Goal: Contribute content: Contribute content

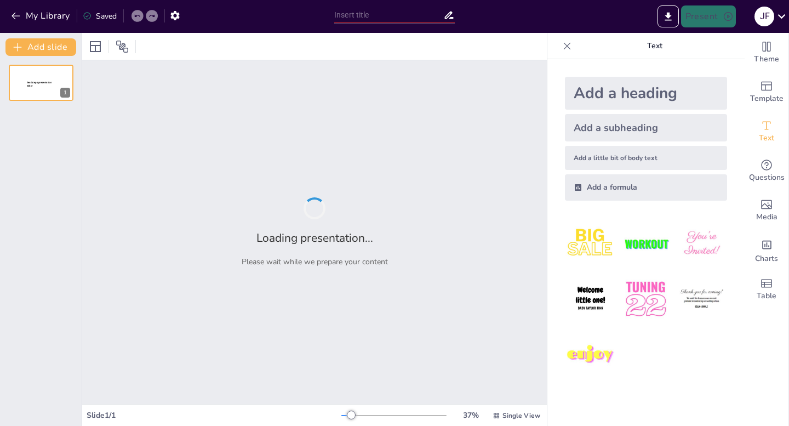
type input "Tendencias Actuales en la Extracción de Hidrocarburos: Plataformas Offshore en …"
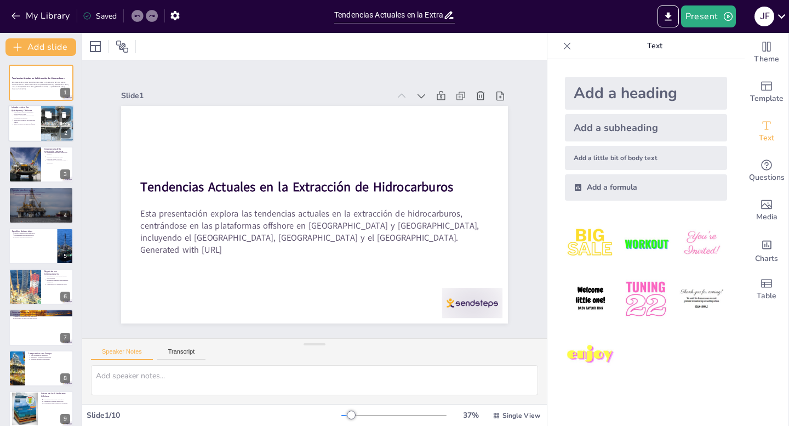
click at [33, 117] on p "Diseño y operación cruciales para maximizar producción" at bounding box center [26, 117] width 24 height 4
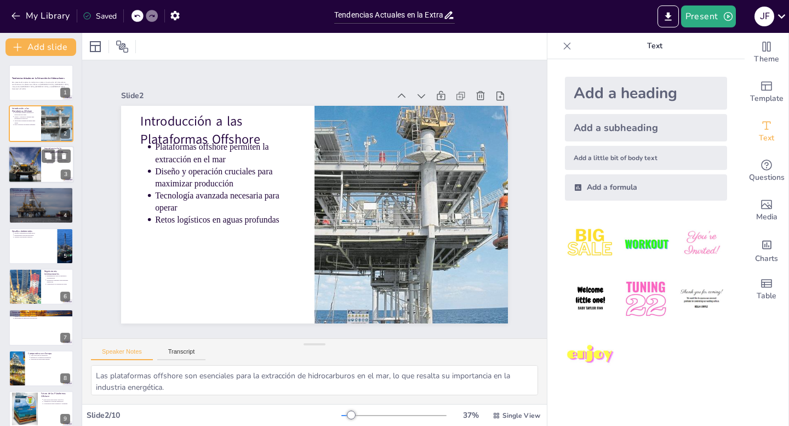
click at [21, 157] on div at bounding box center [24, 164] width 47 height 37
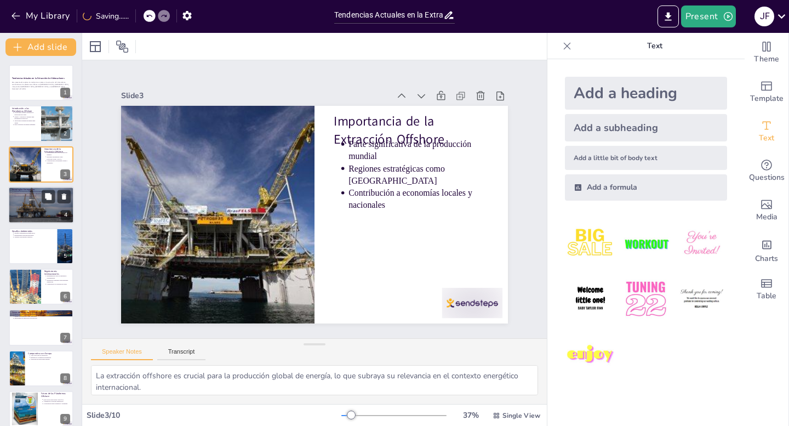
click at [37, 217] on div at bounding box center [41, 205] width 66 height 44
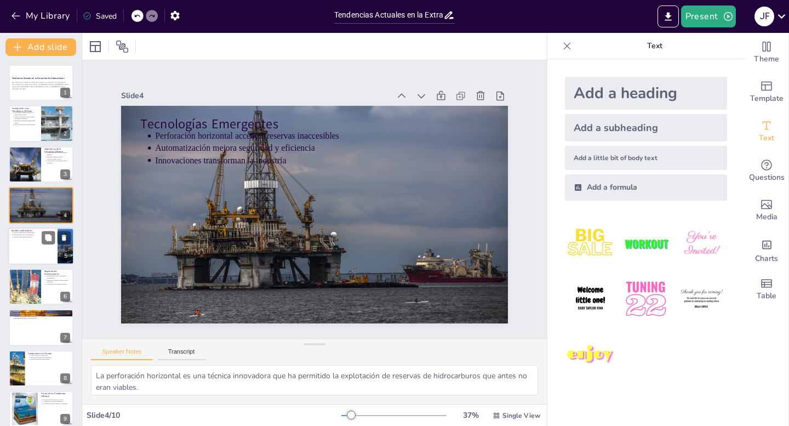
click at [32, 242] on div at bounding box center [41, 245] width 66 height 37
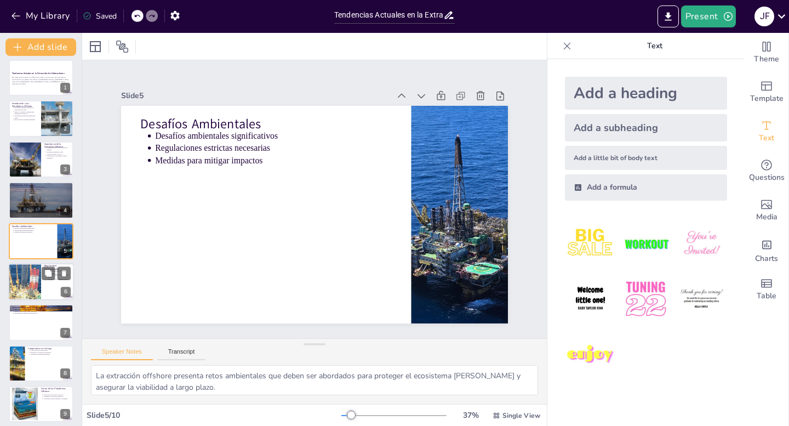
click at [27, 295] on div at bounding box center [25, 281] width 66 height 37
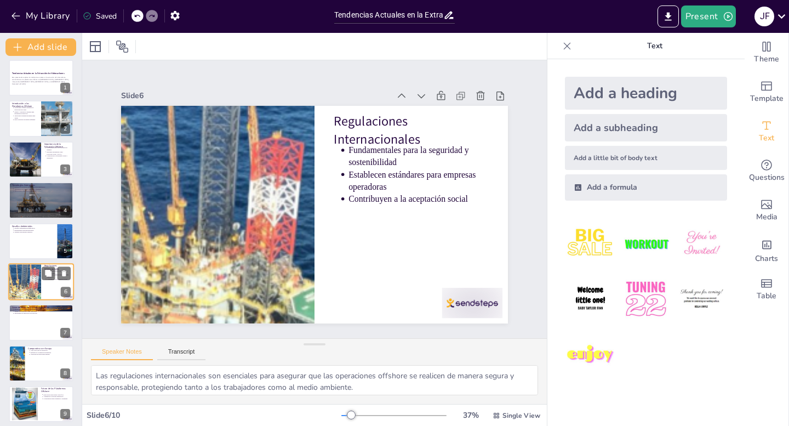
scroll to position [45, 0]
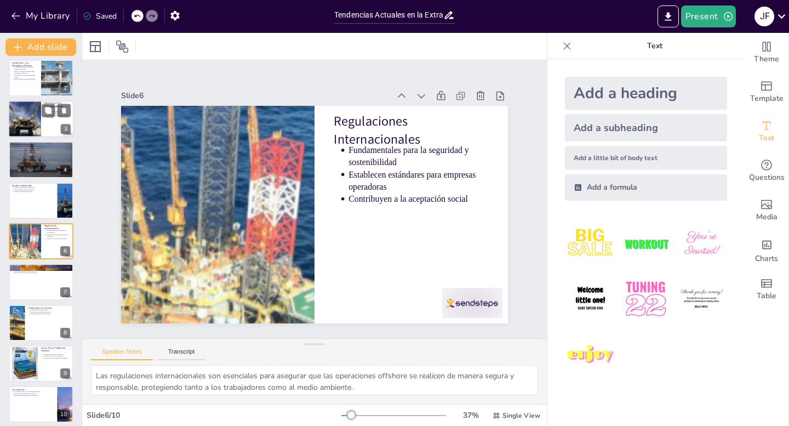
click at [13, 129] on div at bounding box center [24, 118] width 47 height 37
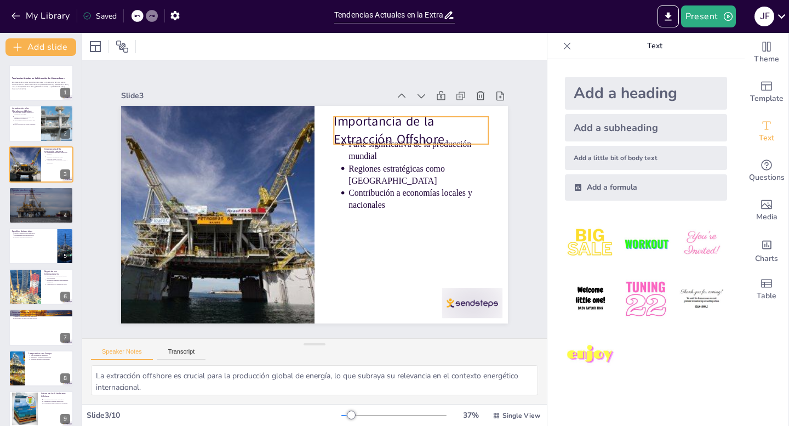
click at [362, 111] on div "Importancia de la Extracción Offshore Parte significativa de la producción mund…" at bounding box center [299, 196] width 293 height 424
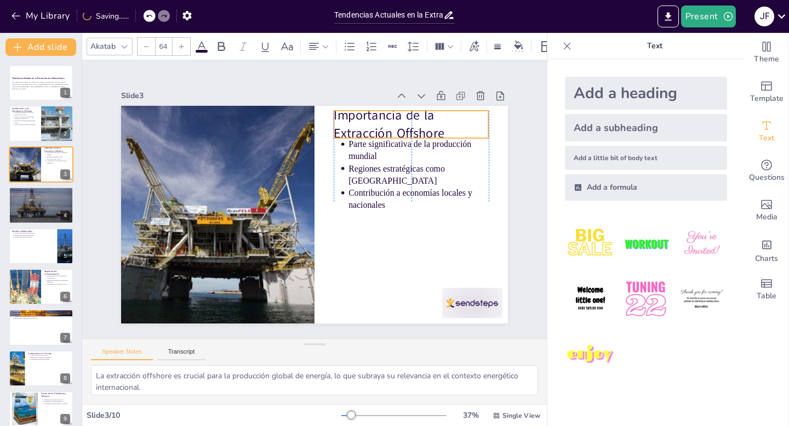
drag, startPoint x: 368, startPoint y: 120, endPoint x: 364, endPoint y: 113, distance: 7.1
click at [367, 143] on p "Importancia de la Extracción Offshore" at bounding box center [436, 208] width 139 height 130
click at [53, 129] on div at bounding box center [58, 123] width 72 height 37
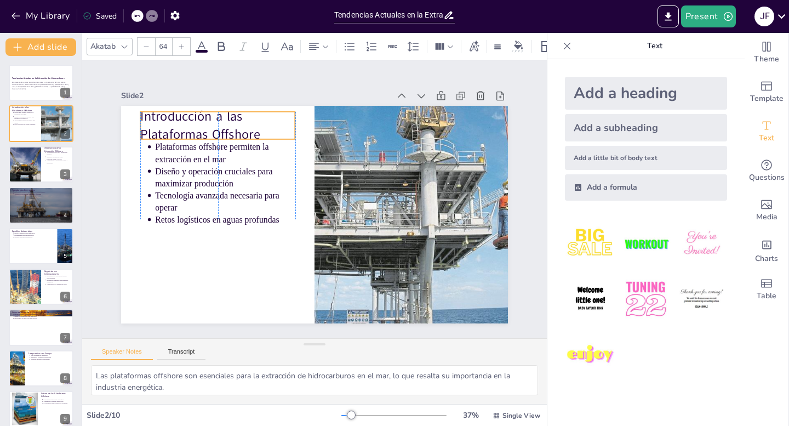
click at [372, 121] on p "Introducción a las Plataformas Offshore" at bounding box center [398, 111] width 52 height 158
click at [23, 283] on div at bounding box center [25, 286] width 66 height 37
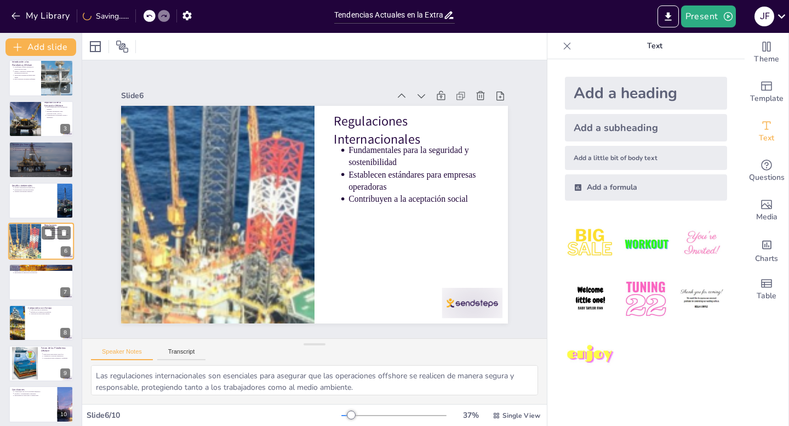
scroll to position [51, 0]
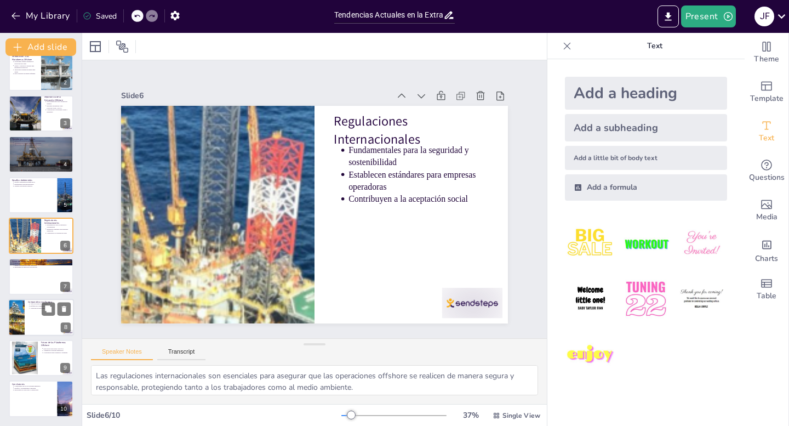
click at [25, 320] on div at bounding box center [41, 317] width 66 height 37
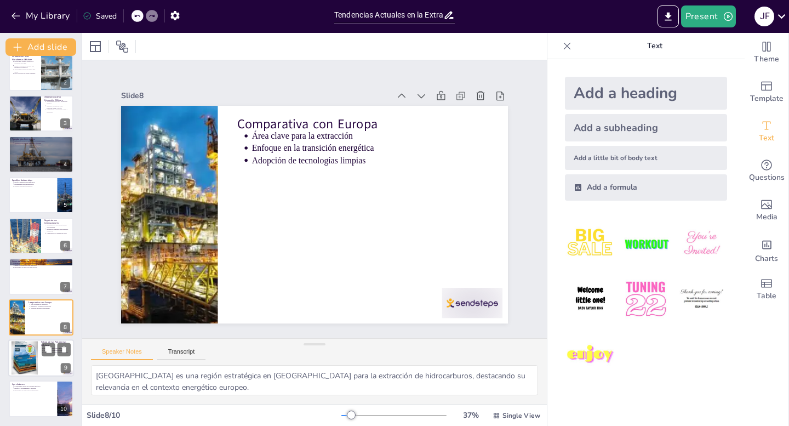
click at [31, 348] on div at bounding box center [25, 358] width 26 height 39
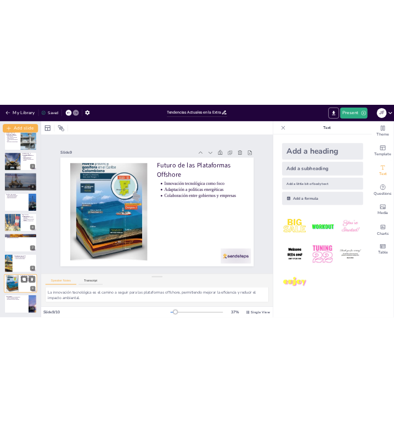
scroll to position [0, 0]
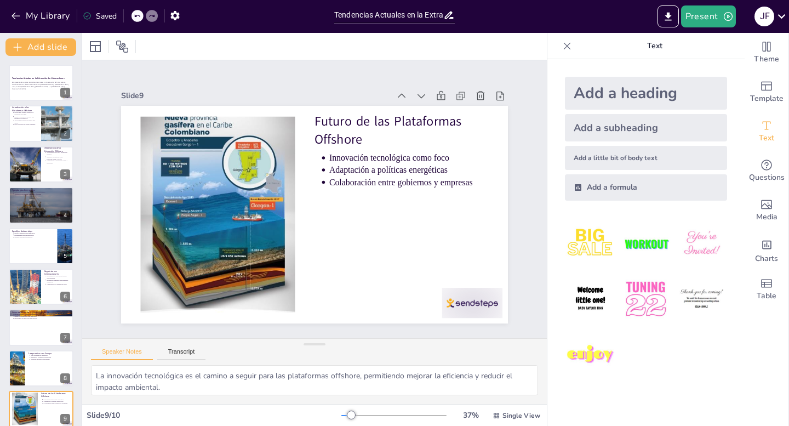
click at [653, 21] on div "Present J F" at bounding box center [624, 16] width 329 height 22
click at [662, 17] on button "Export to PowerPoint" at bounding box center [668, 16] width 21 height 22
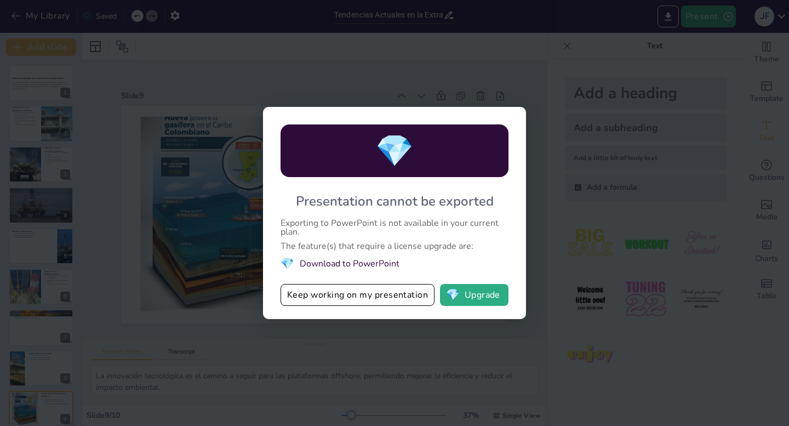
click at [473, 46] on div "💎 Presentation cannot be exported Exporting to PowerPoint is not available in y…" at bounding box center [394, 213] width 789 height 426
click at [436, 265] on li "💎 Download to PowerPoint" at bounding box center [395, 263] width 228 height 15
click at [384, 294] on button "Keep working on my presentation" at bounding box center [358, 295] width 154 height 22
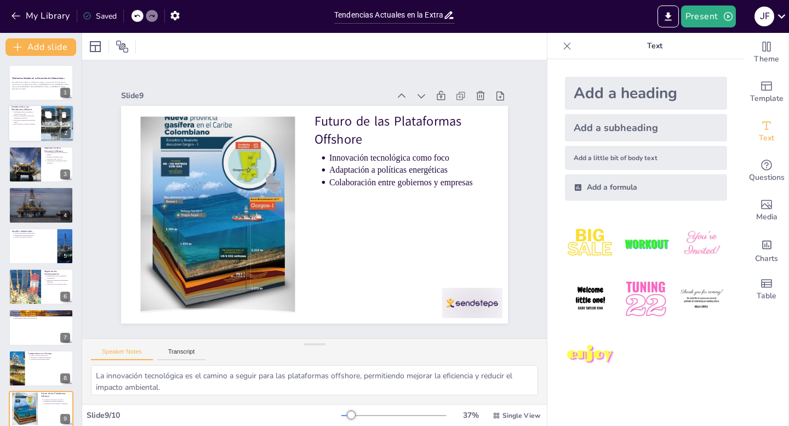
click at [55, 126] on div at bounding box center [58, 123] width 72 height 37
type textarea "Las plataformas offshore son esenciales para la extracción de hidrocarburos en …"
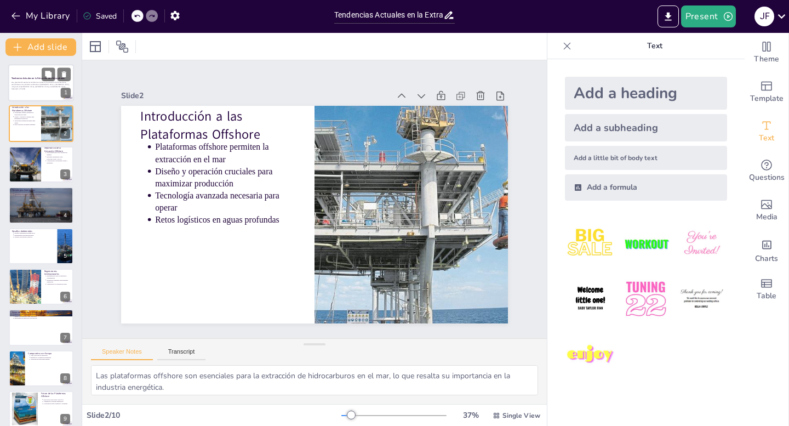
click at [24, 93] on div at bounding box center [41, 82] width 66 height 37
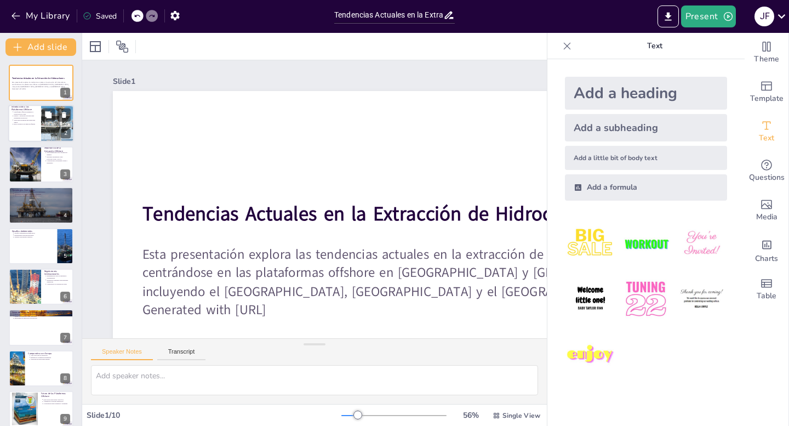
click at [33, 130] on div at bounding box center [41, 123] width 66 height 37
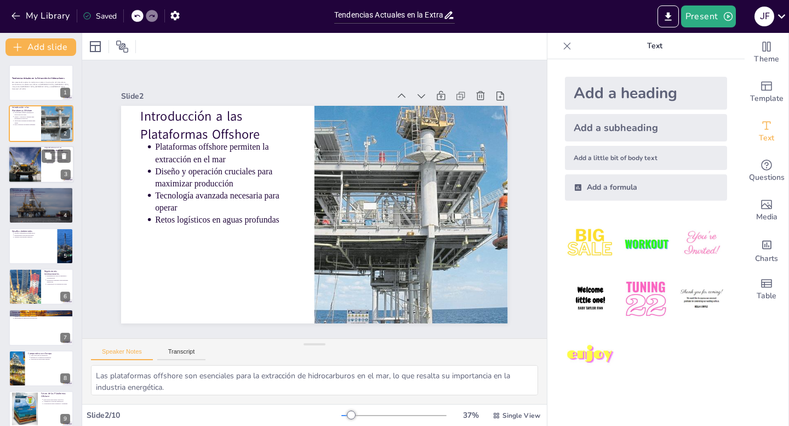
click at [37, 173] on div at bounding box center [24, 164] width 47 height 37
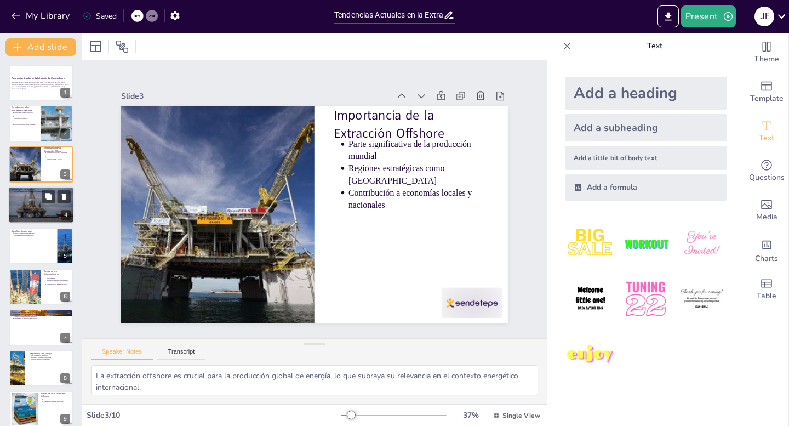
click at [20, 201] on div at bounding box center [41, 205] width 66 height 44
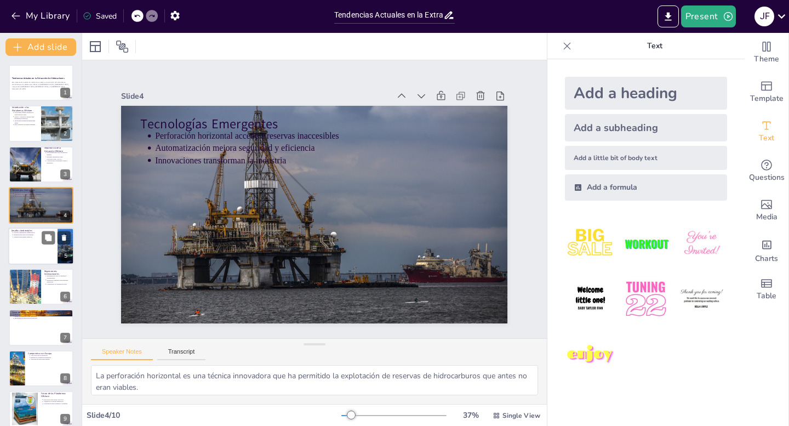
click at [29, 245] on div at bounding box center [41, 245] width 66 height 37
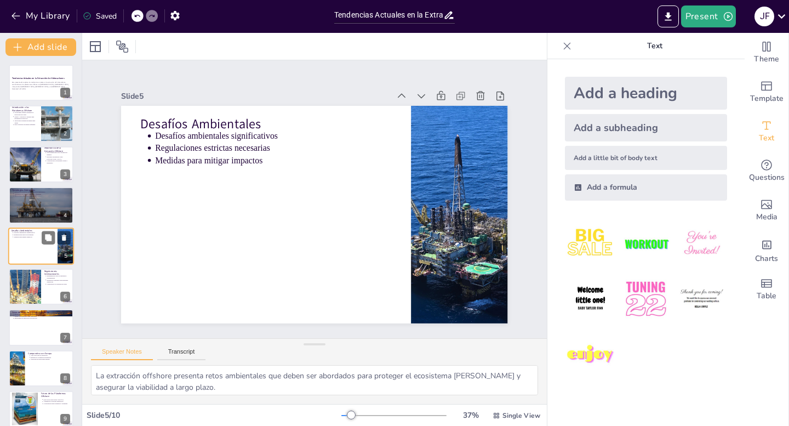
scroll to position [5, 0]
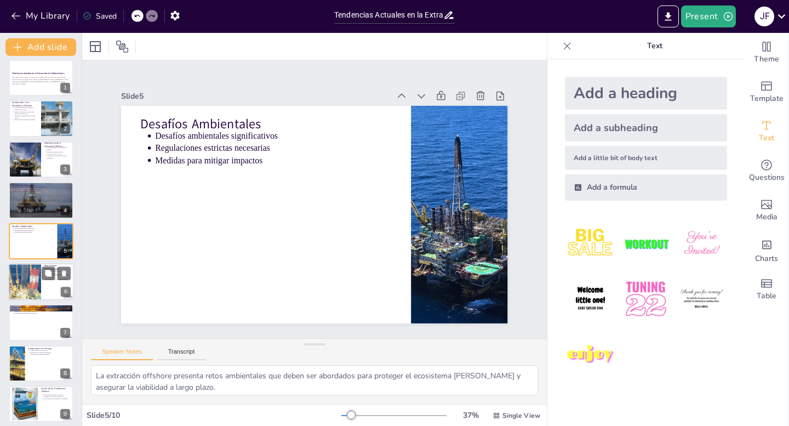
click at [14, 286] on div at bounding box center [25, 281] width 66 height 37
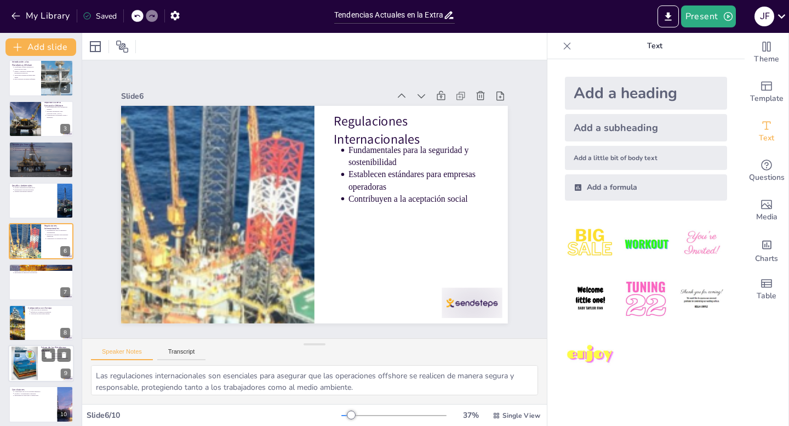
scroll to position [51, 0]
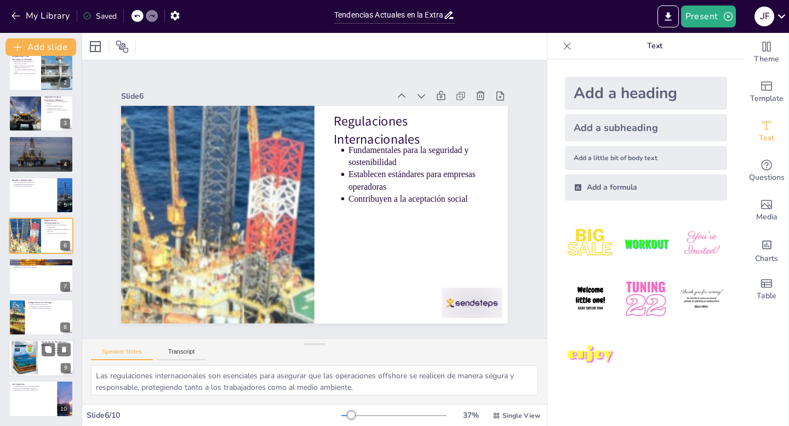
click at [26, 353] on div at bounding box center [25, 358] width 26 height 39
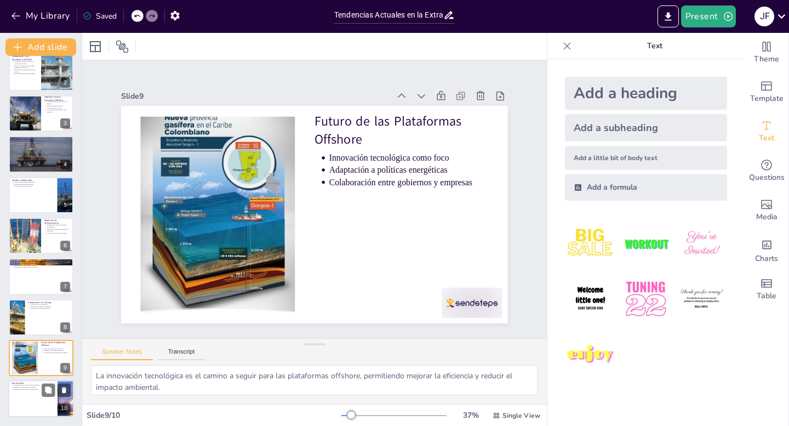
click at [36, 402] on div at bounding box center [41, 398] width 66 height 37
type textarea "La extracción offshore es fundamental para la economía energética global, desta…"
